Goal: Ask a question: Seek information or help from site administrators or community

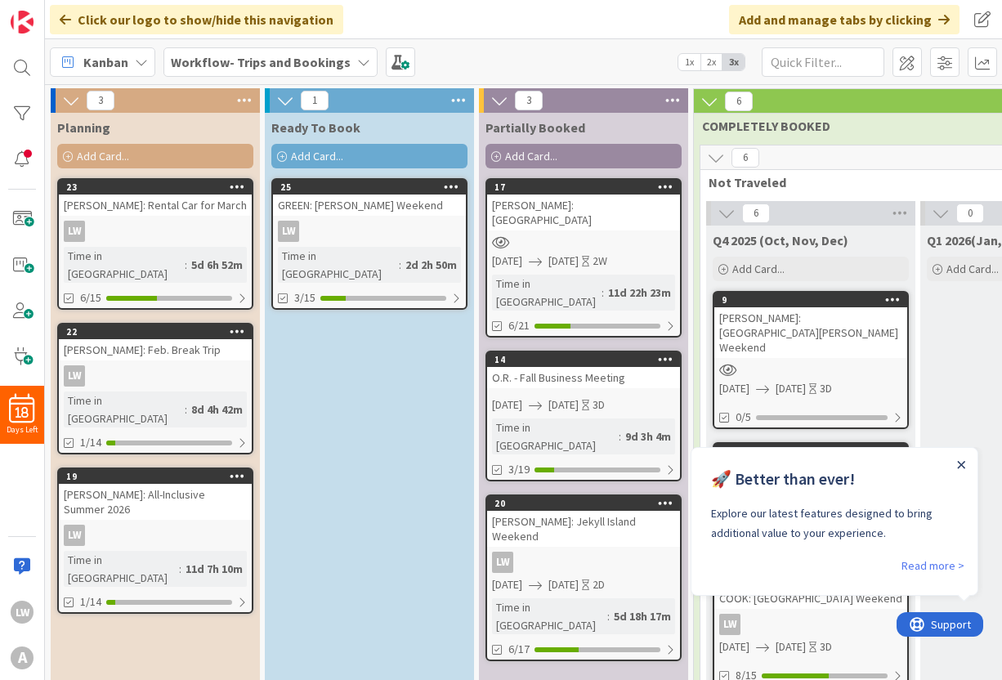
click at [962, 466] on icon "Close Announcement" at bounding box center [961, 465] width 8 height 8
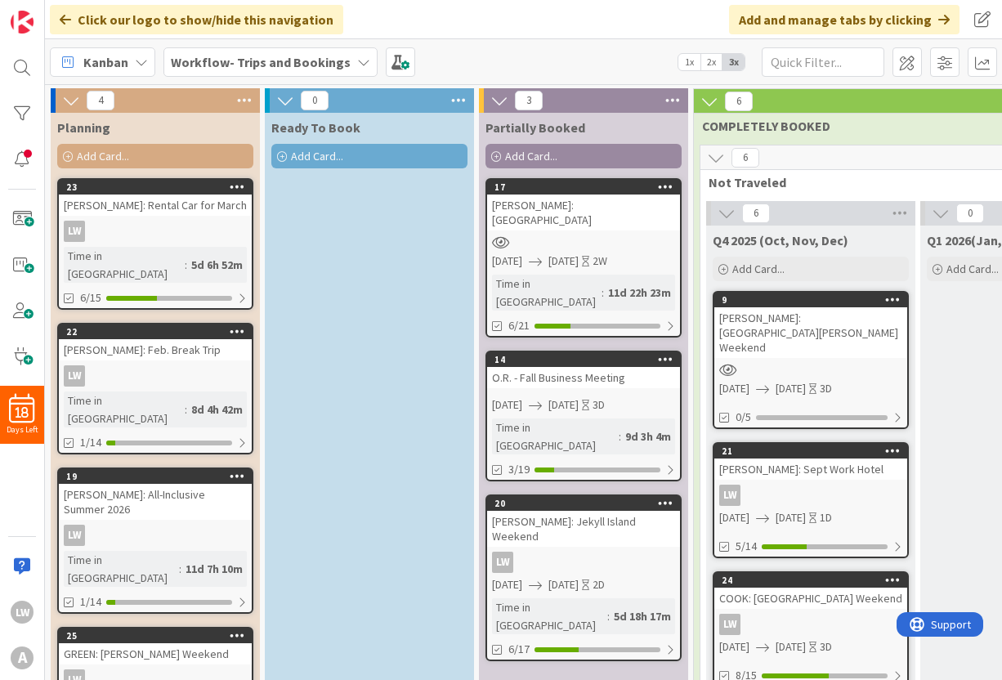
drag, startPoint x: 358, startPoint y: 190, endPoint x: 226, endPoint y: 7, distance: 224.9
click at [122, 158] on span "Add Card..." at bounding box center [103, 156] width 52 height 15
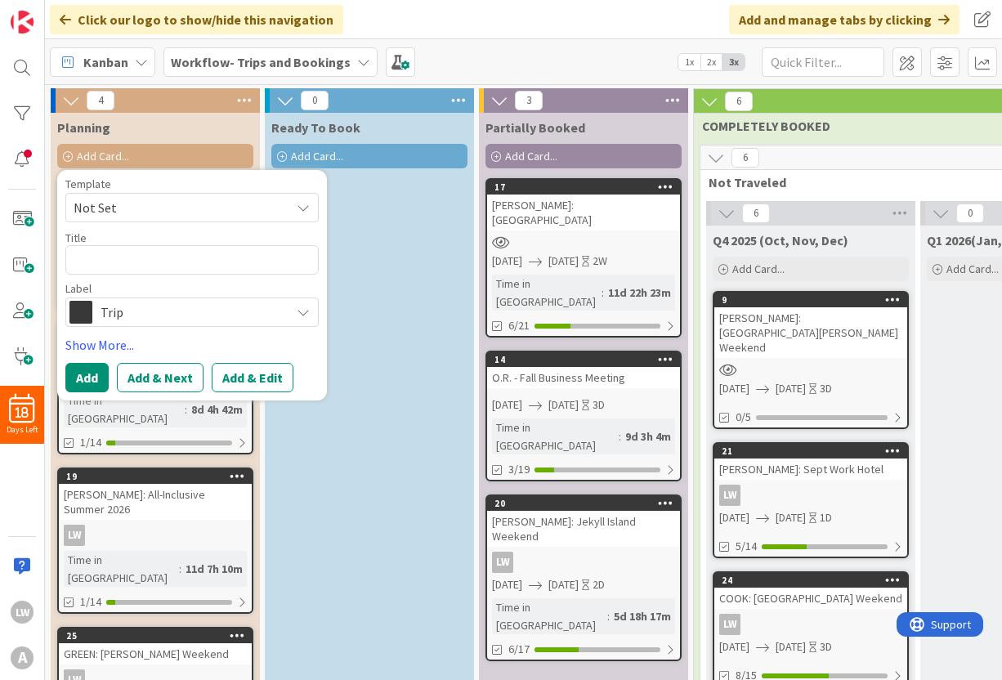
click at [121, 213] on span "Not Set" at bounding box center [176, 207] width 204 height 21
click at [130, 307] on link "Edit Card Templates" at bounding box center [123, 313] width 114 height 29
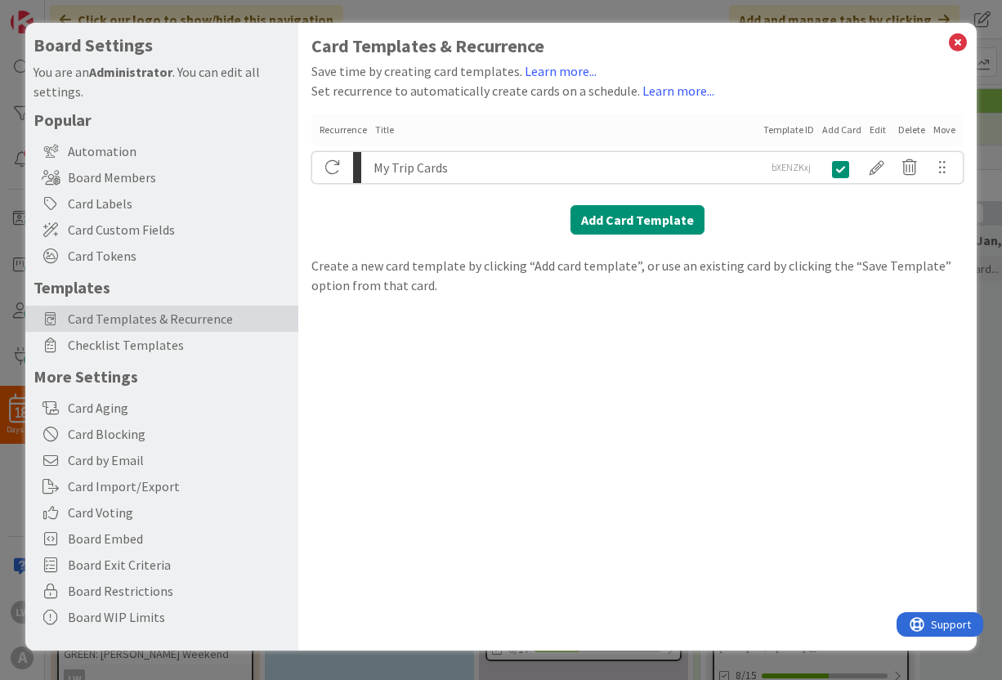
click at [550, 163] on div "My Trip Cards" at bounding box center [566, 167] width 385 height 31
click at [875, 168] on div at bounding box center [877, 168] width 33 height 28
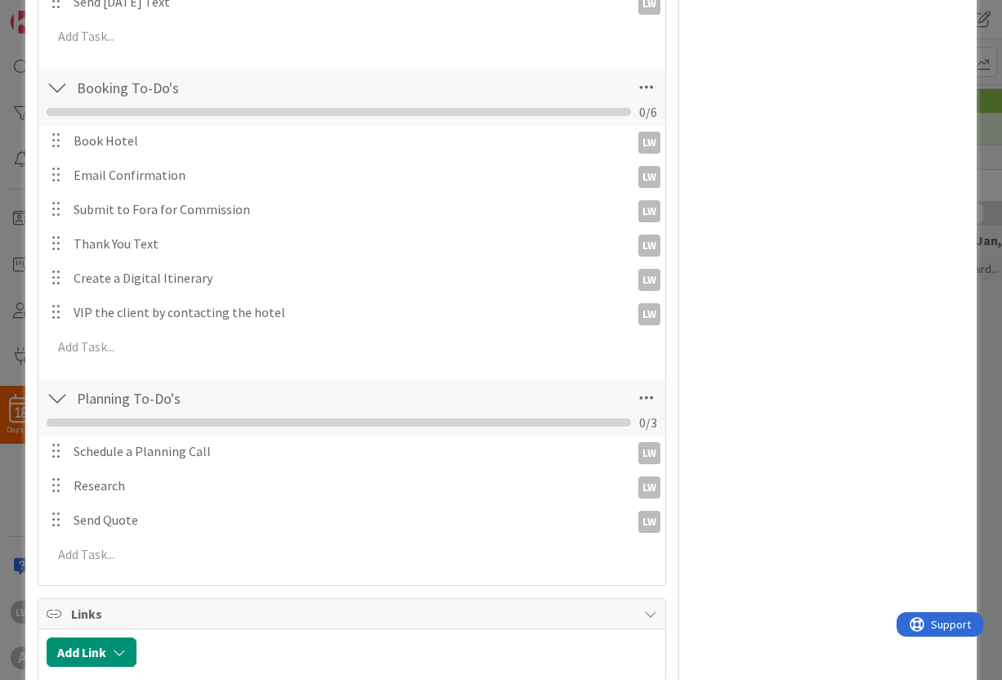
scroll to position [702, 0]
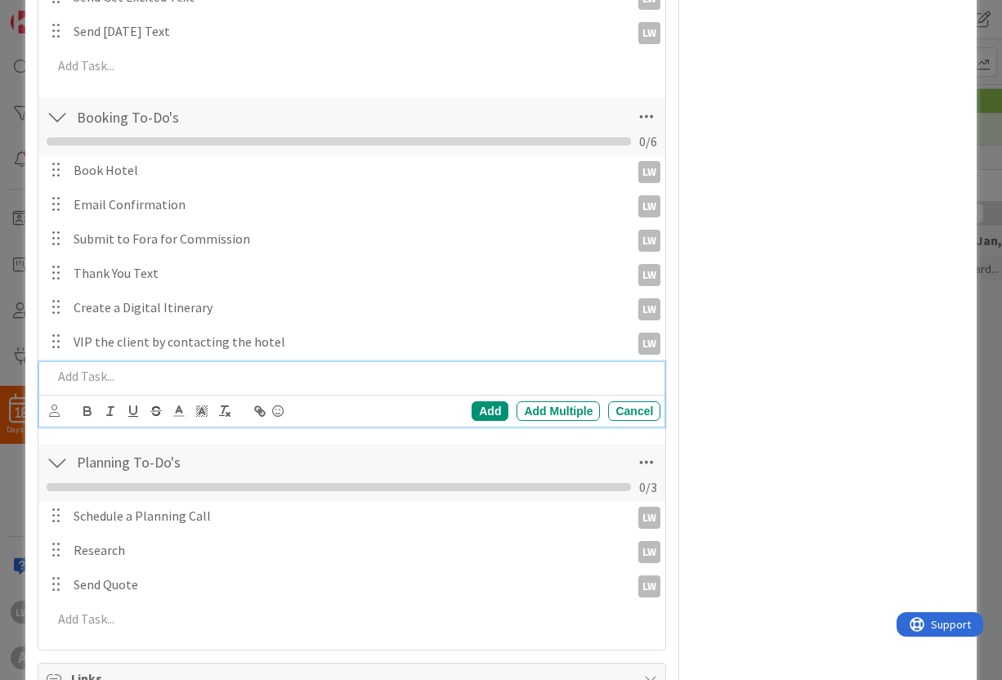
click at [106, 379] on p at bounding box center [353, 376] width 603 height 19
click at [52, 410] on icon at bounding box center [54, 411] width 11 height 12
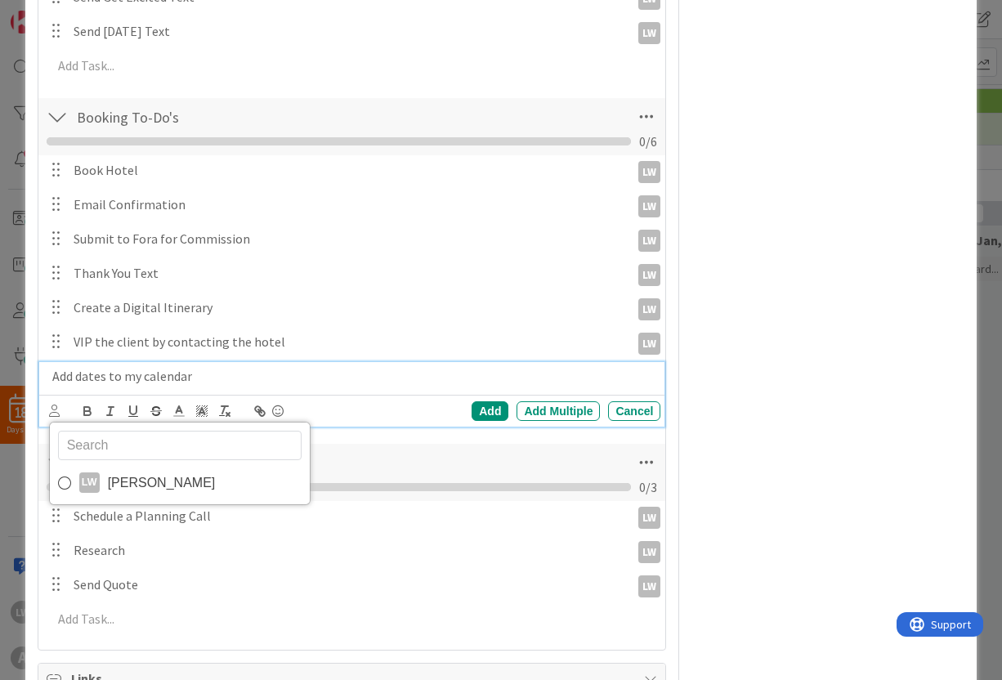
click at [60, 477] on icon at bounding box center [64, 483] width 13 height 25
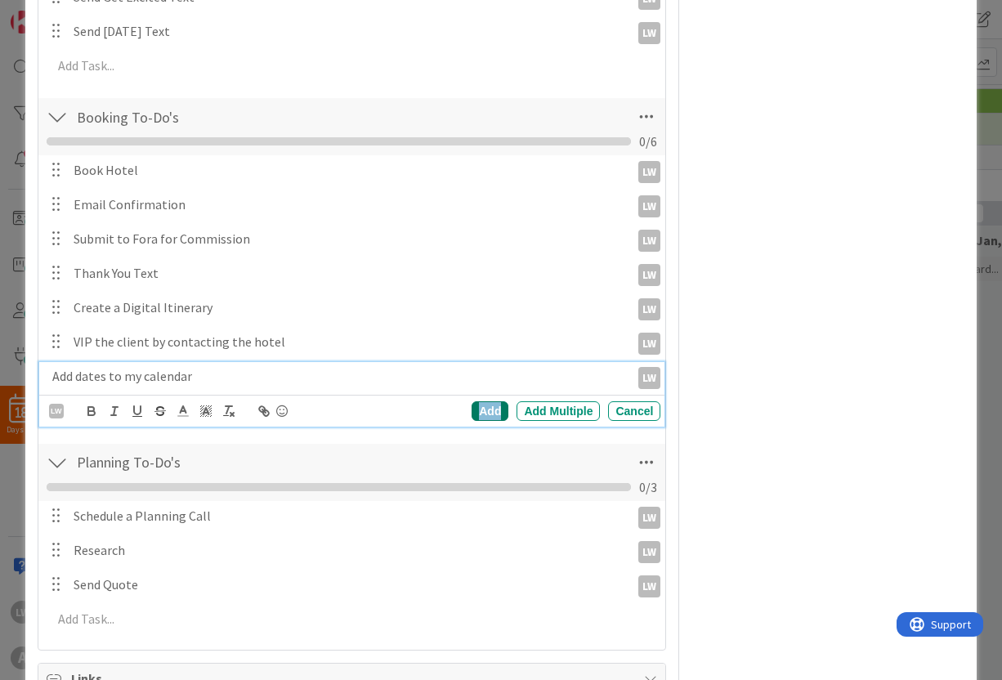
click at [475, 405] on div "Add" at bounding box center [490, 411] width 37 height 20
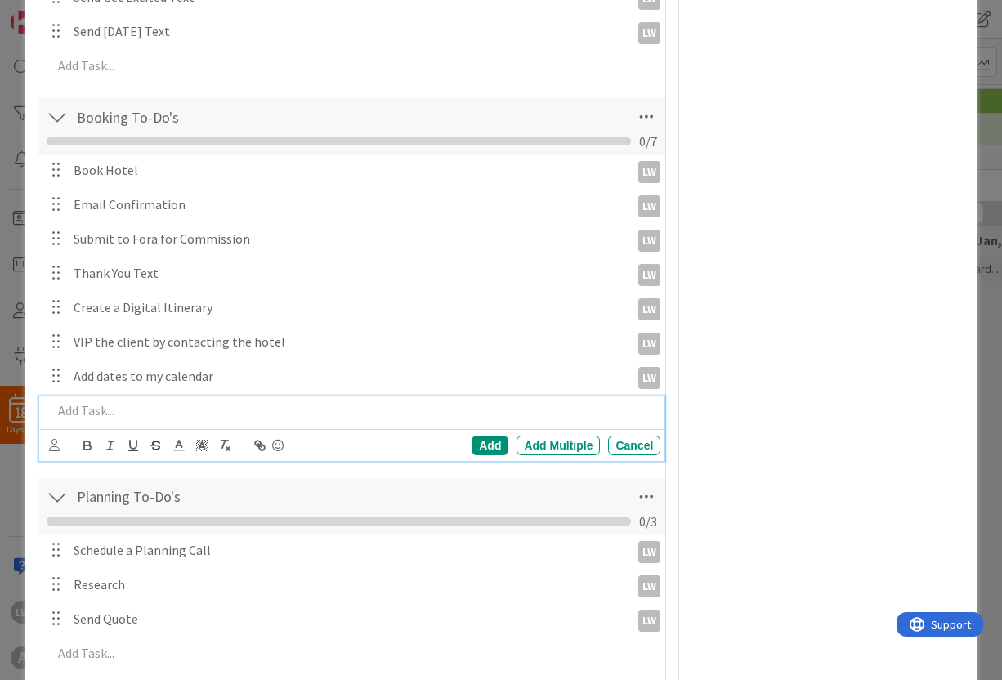
click at [155, 417] on p at bounding box center [353, 410] width 603 height 19
click at [58, 443] on icon at bounding box center [54, 445] width 11 height 12
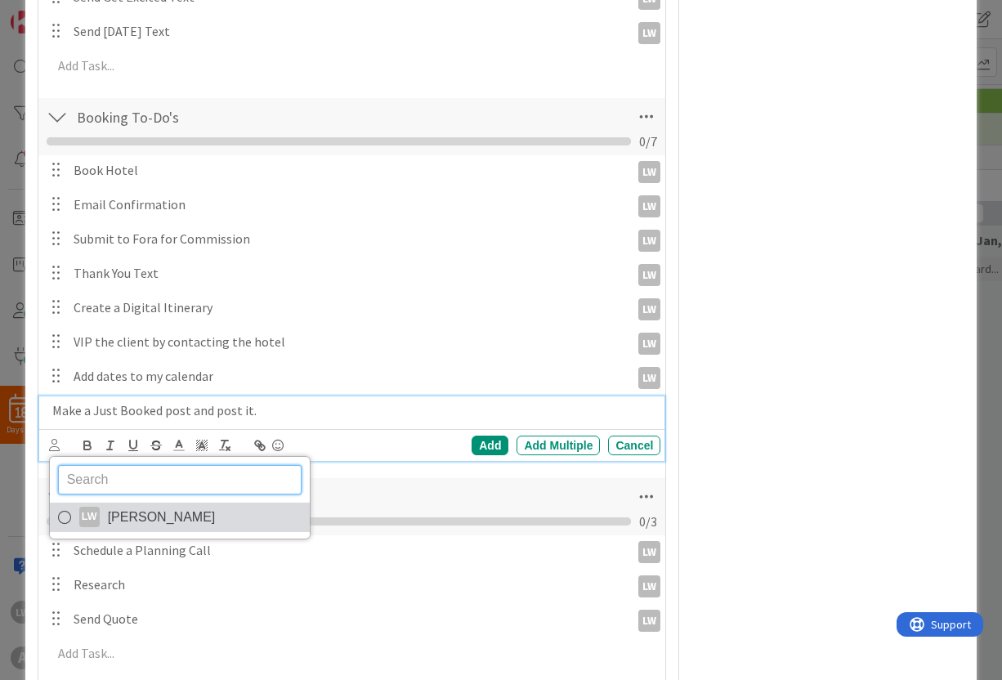
click at [61, 512] on icon at bounding box center [64, 517] width 13 height 25
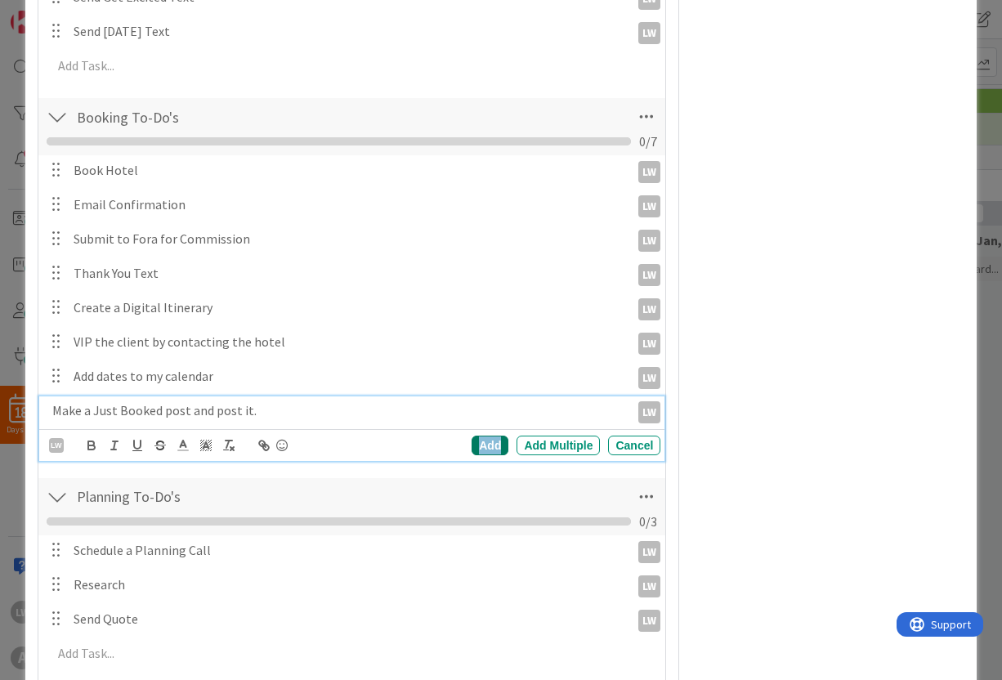
click at [478, 445] on div "Add" at bounding box center [490, 446] width 37 height 20
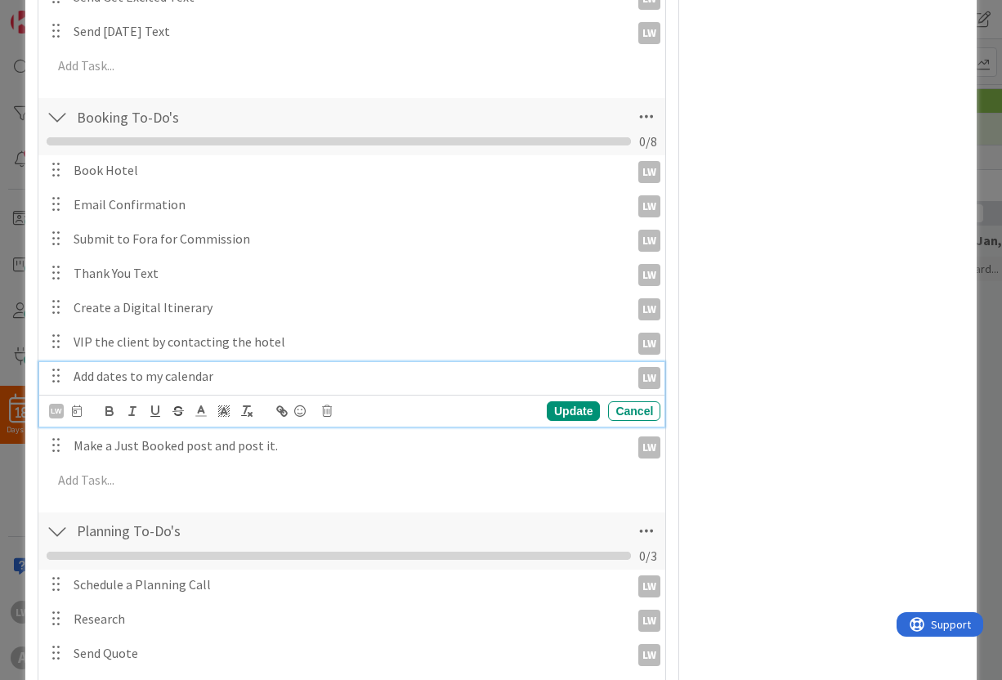
click at [237, 373] on p "Add dates to my calendar" at bounding box center [349, 376] width 550 height 19
click at [558, 409] on div "Update" at bounding box center [573, 411] width 53 height 20
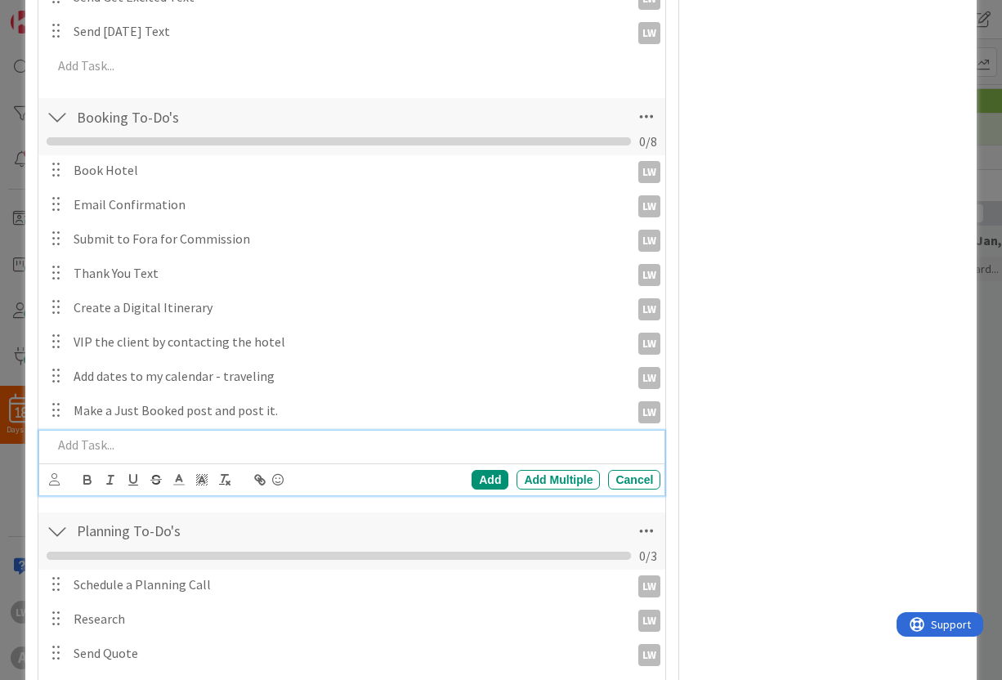
click at [64, 446] on p at bounding box center [353, 445] width 603 height 19
click at [608, 483] on div "Cancel" at bounding box center [634, 480] width 52 height 20
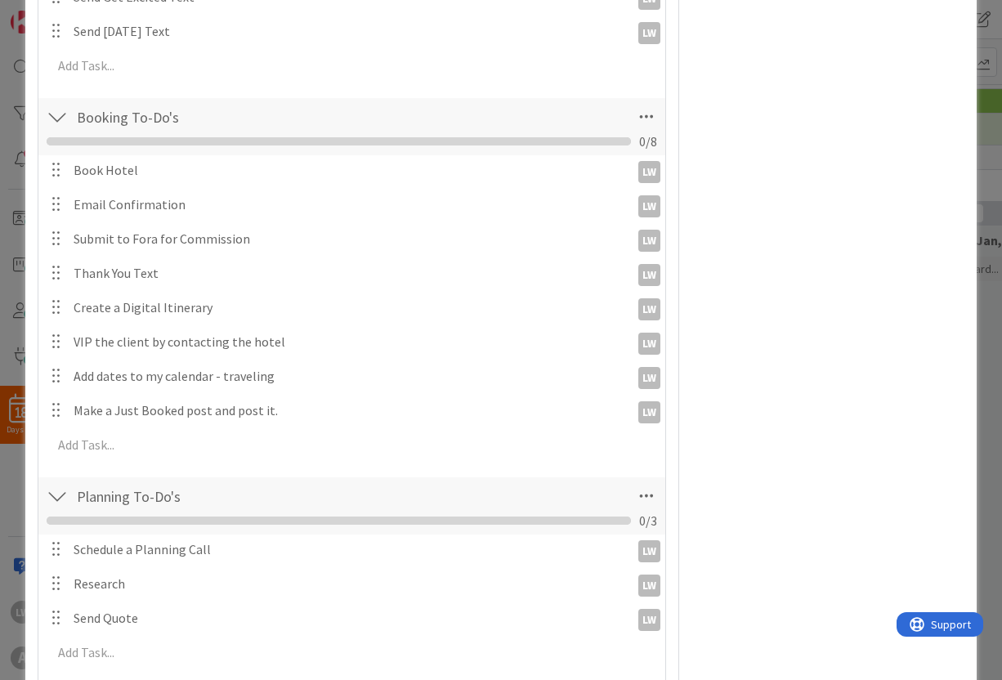
scroll to position [0, 0]
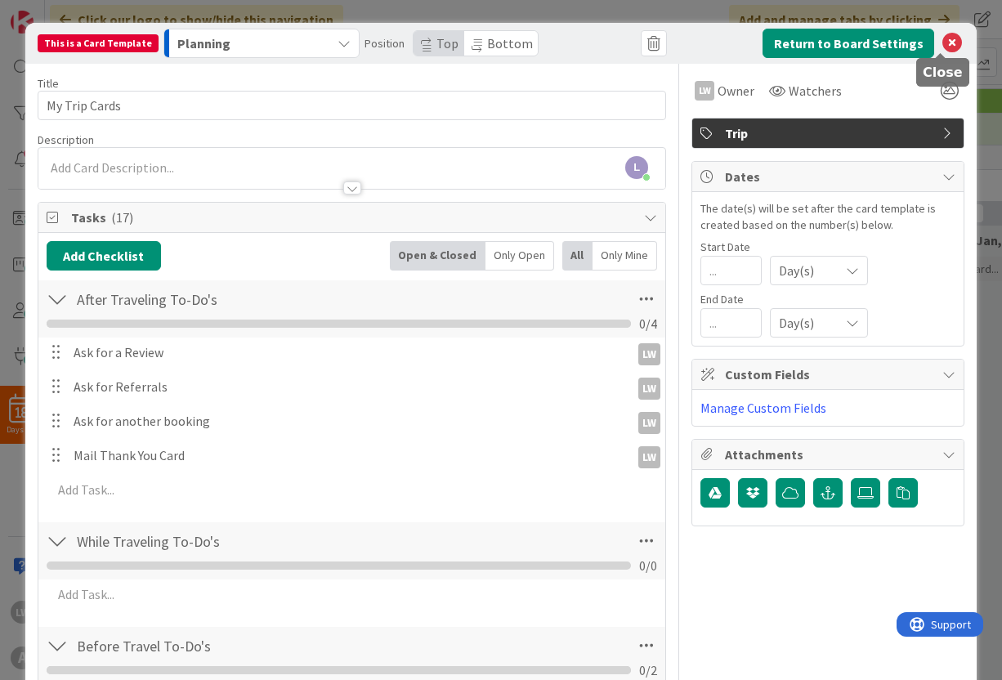
click at [943, 40] on icon at bounding box center [953, 44] width 20 height 20
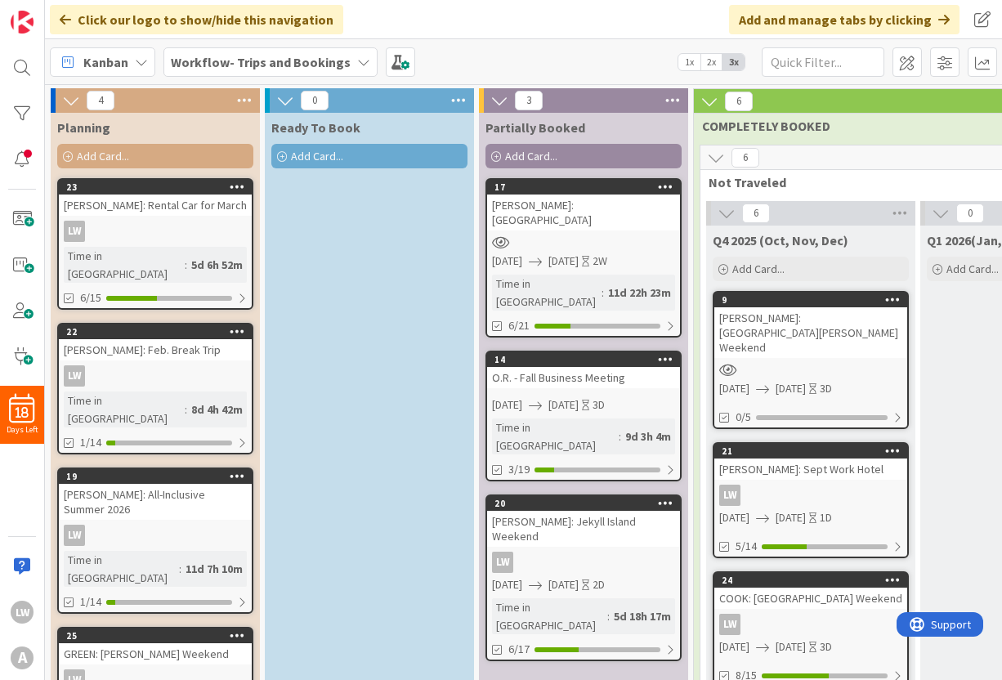
click at [140, 60] on icon at bounding box center [141, 62] width 13 height 13
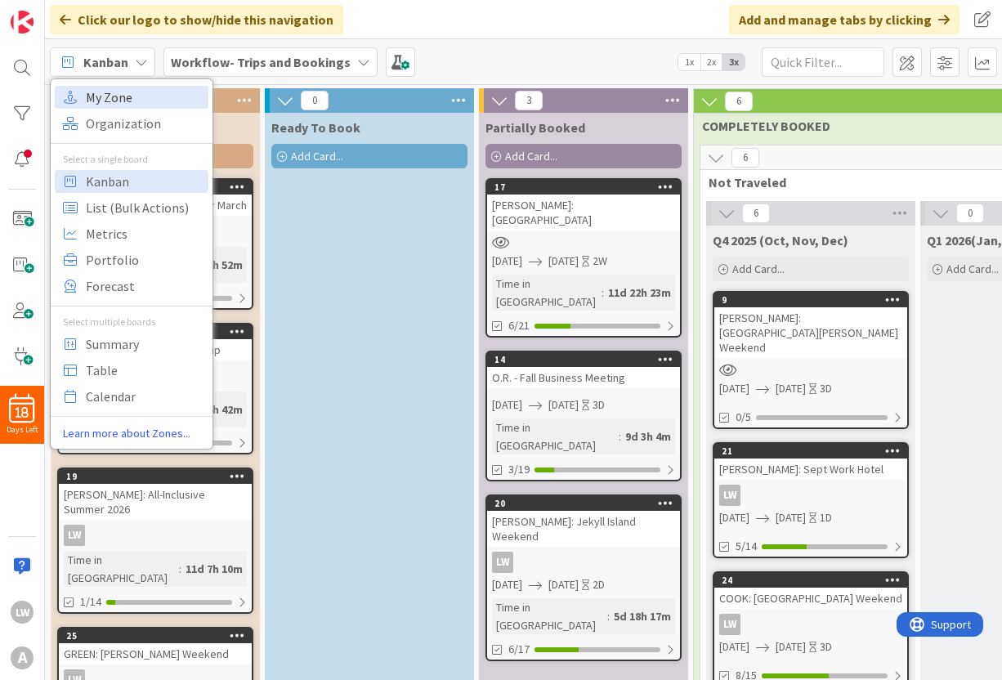
click at [128, 97] on span "My Zone" at bounding box center [145, 97] width 118 height 25
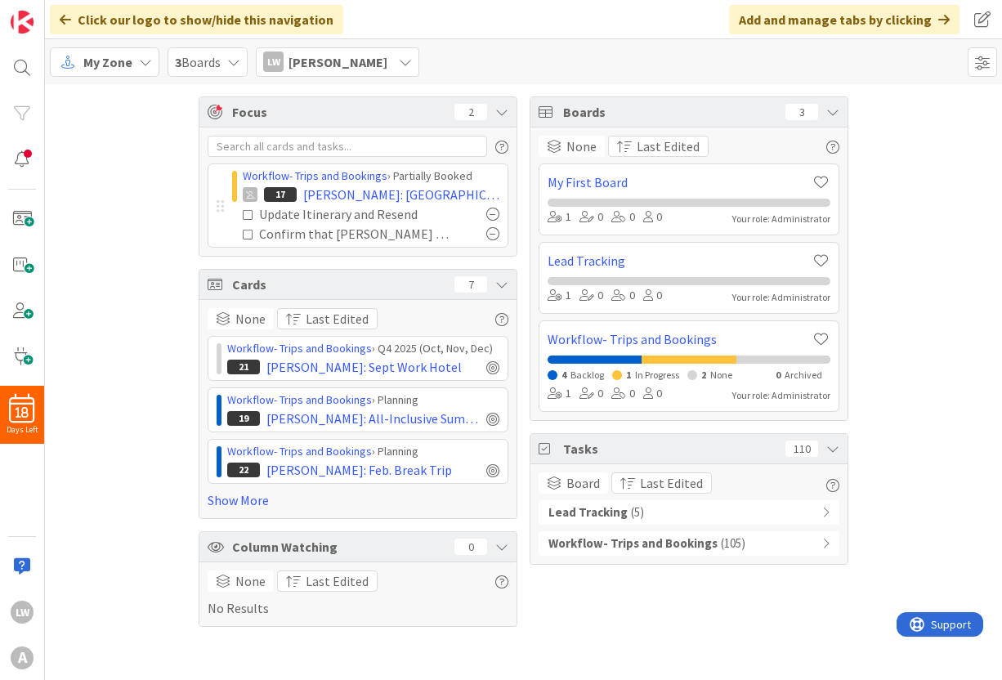
click at [139, 59] on icon at bounding box center [145, 62] width 13 height 13
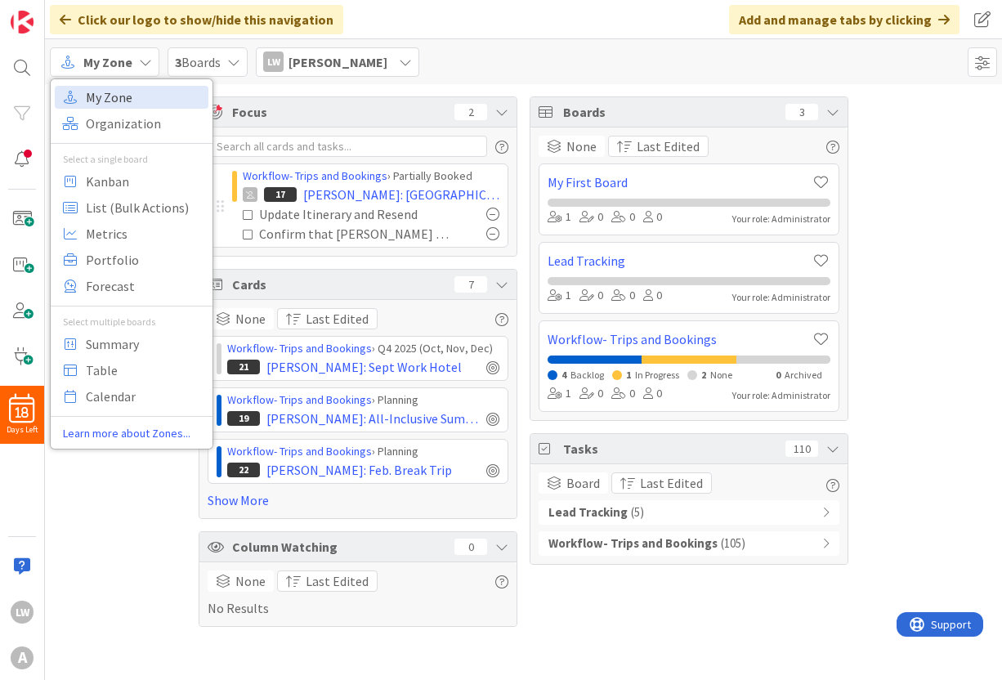
click at [135, 92] on span "My Zone" at bounding box center [145, 97] width 118 height 25
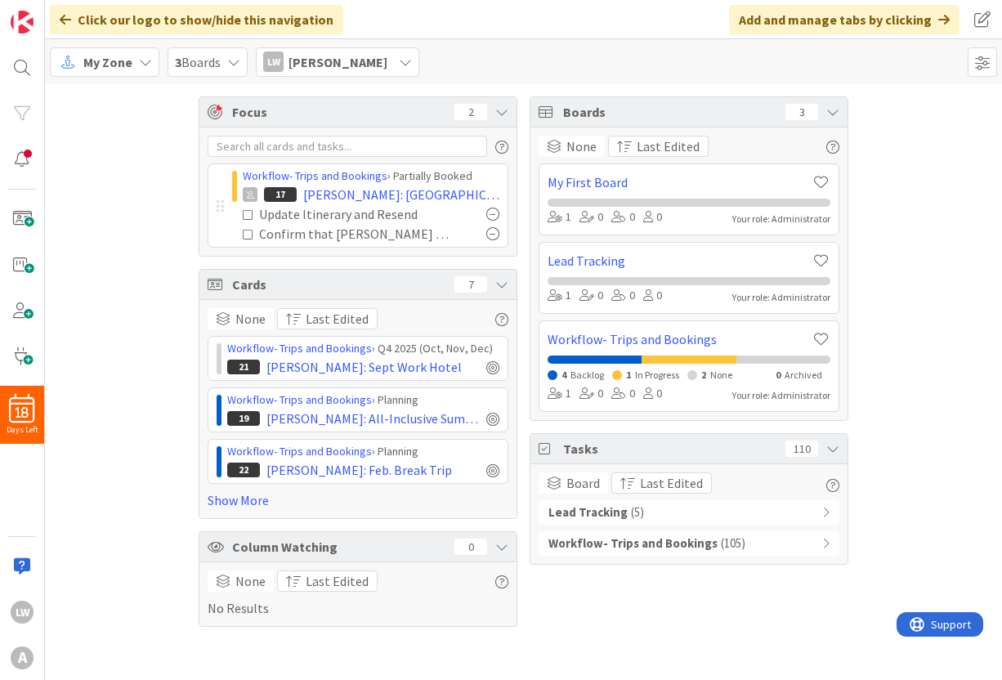
click at [505, 113] on icon at bounding box center [501, 111] width 13 height 13
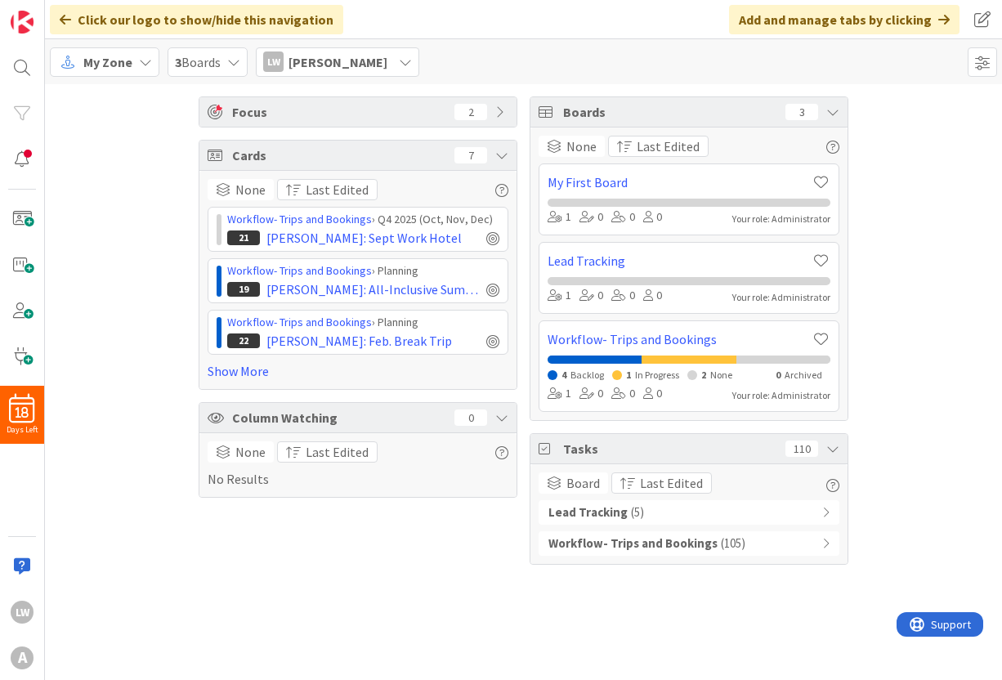
click at [505, 113] on icon at bounding box center [501, 111] width 13 height 13
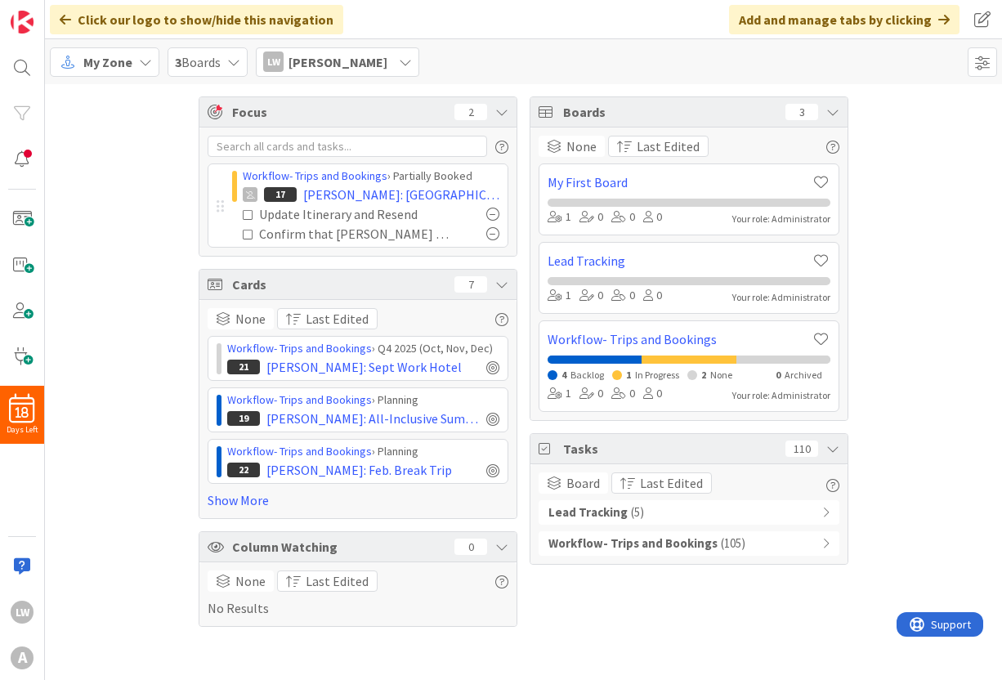
click at [835, 450] on icon at bounding box center [833, 448] width 13 height 13
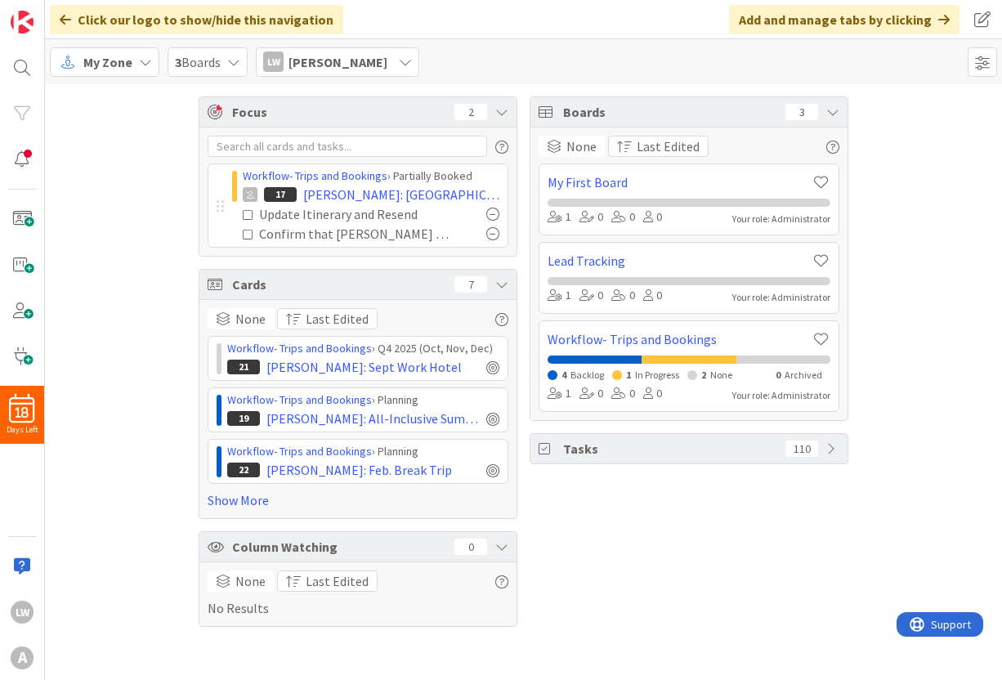
click at [835, 450] on icon at bounding box center [833, 448] width 13 height 13
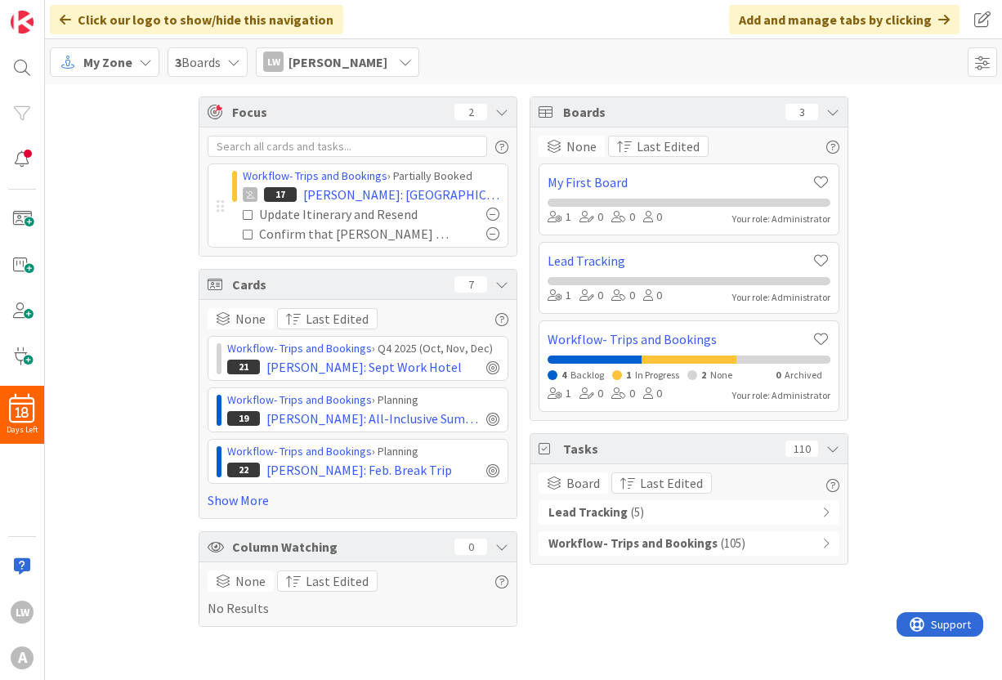
click at [623, 539] on b "Workflow- Trips and Bookings" at bounding box center [633, 544] width 169 height 19
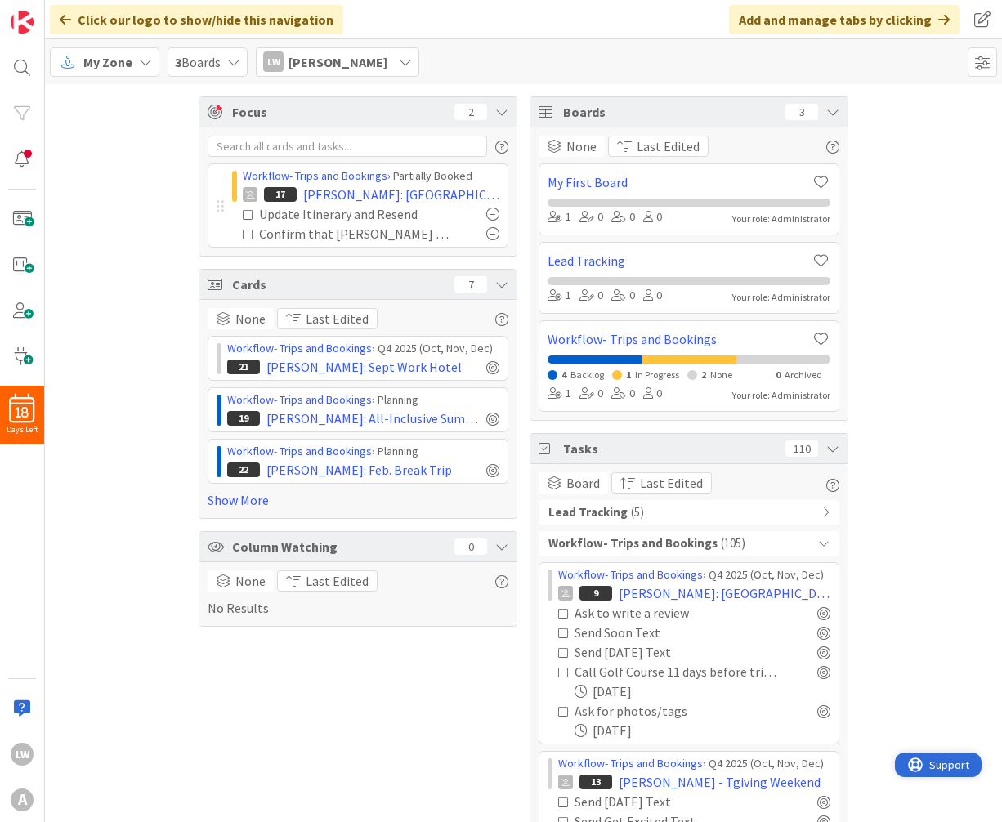
click at [966, 679] on span "Support" at bounding box center [950, 765] width 40 height 20
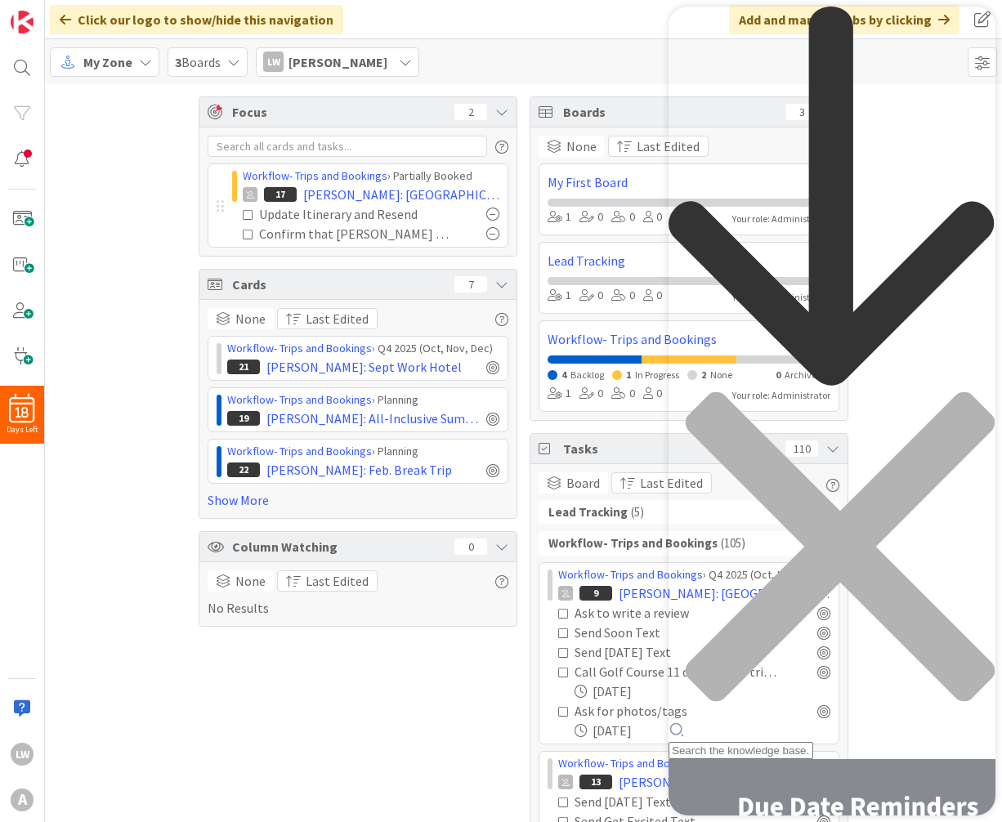
click at [761, 96] on div "Resource Center Header" at bounding box center [832, 383] width 327 height 753
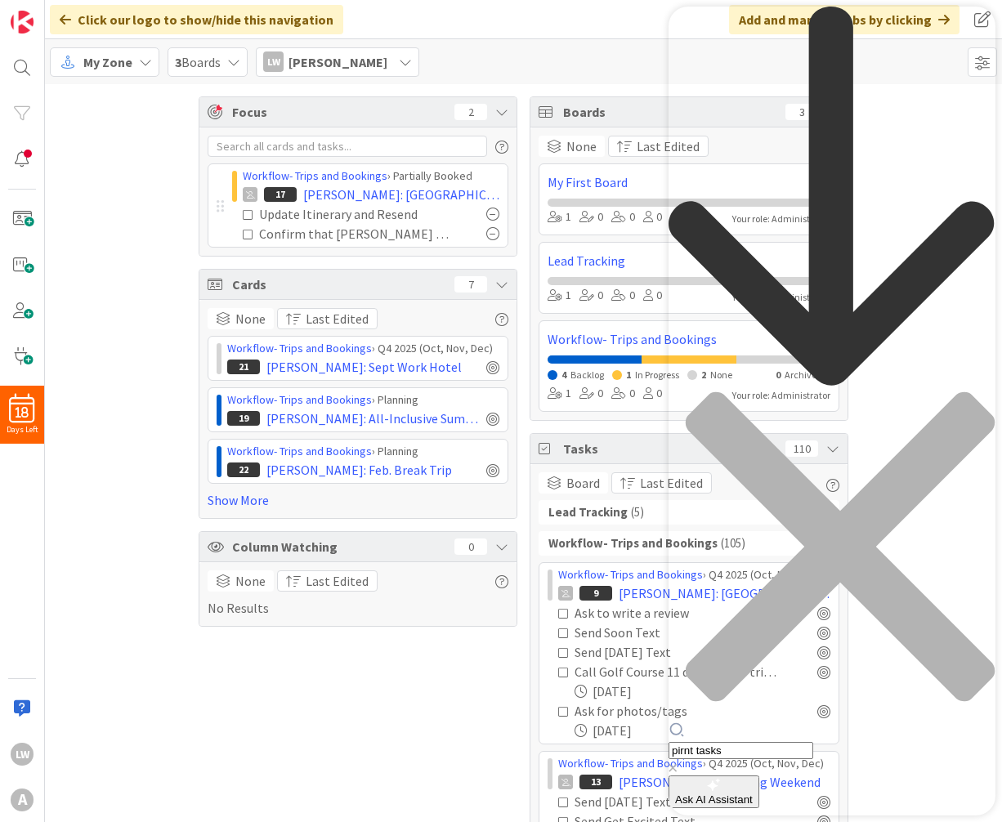
click at [737, 679] on input "pirnt tasks" at bounding box center [741, 750] width 145 height 17
drag, startPoint x: 741, startPoint y: 78, endPoint x: 710, endPoint y: 74, distance: 30.5
click at [710, 679] on form "pirnt tasks" at bounding box center [832, 751] width 327 height 18
type input "print tasks"
click at [782, 679] on div "print tasks" at bounding box center [832, 749] width 327 height 54
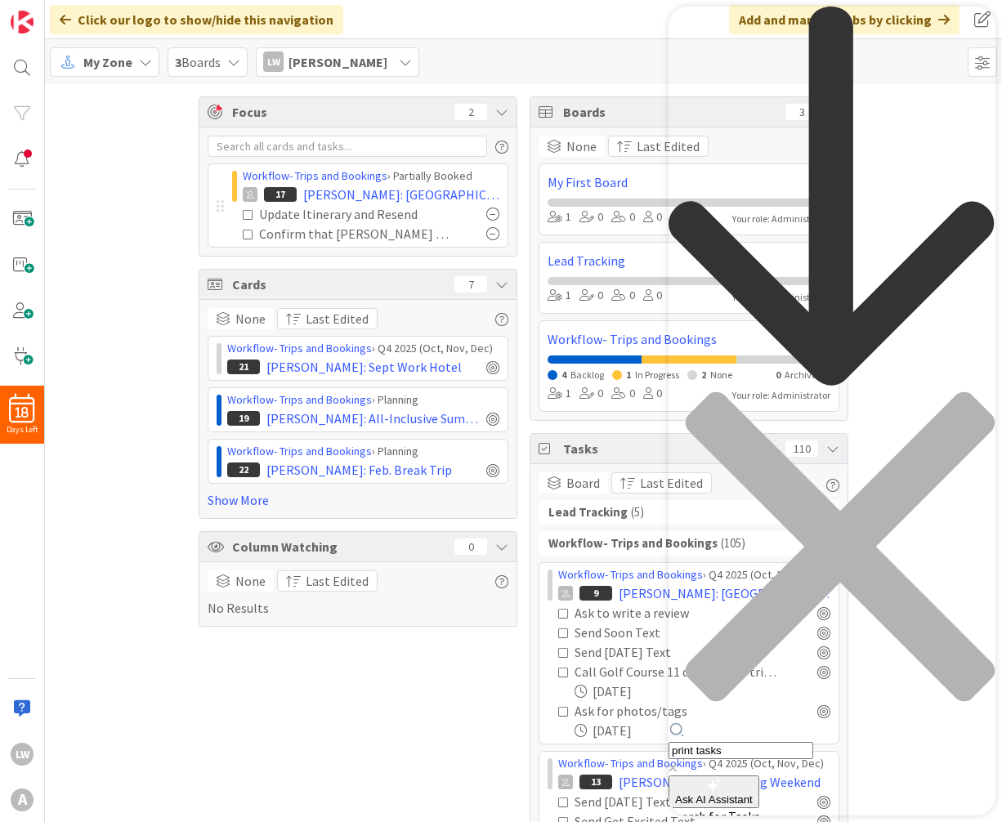
drag, startPoint x: 782, startPoint y: 75, endPoint x: 689, endPoint y: 74, distance: 93.2
click at [689, 679] on div "print tasks" at bounding box center [832, 749] width 327 height 54
